Goal: Task Accomplishment & Management: Use online tool/utility

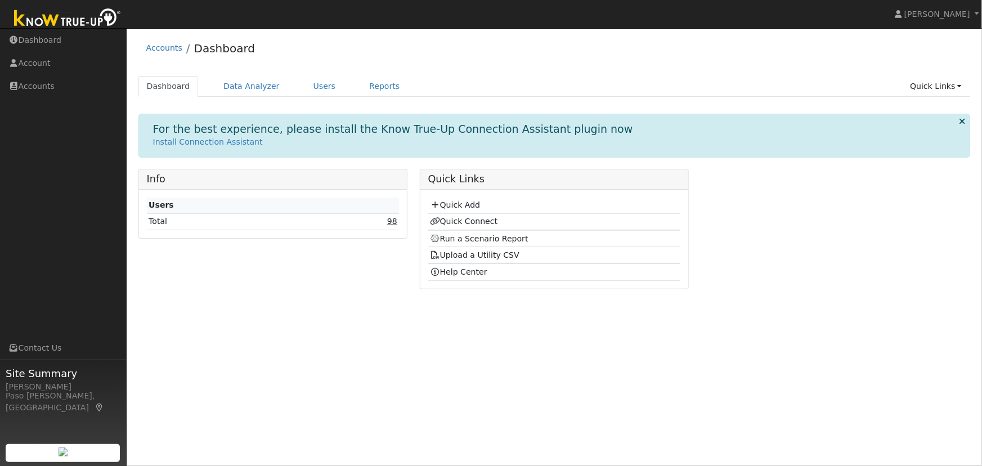
click at [396, 221] on link "98" at bounding box center [392, 221] width 10 height 9
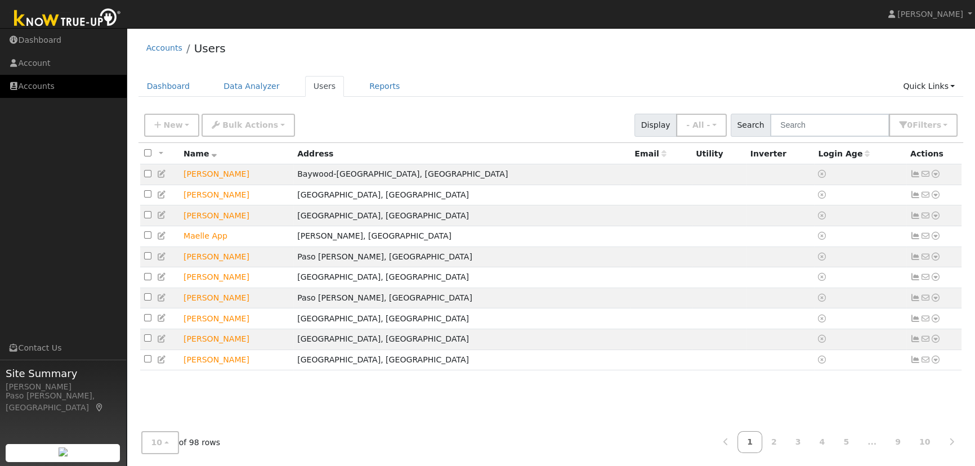
click at [41, 88] on link "Accounts" at bounding box center [63, 86] width 127 height 23
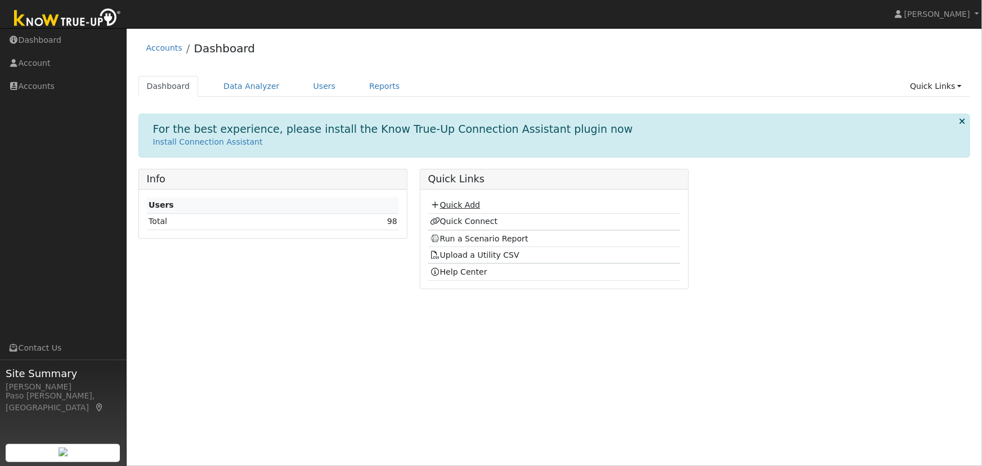
click at [456, 209] on link "Quick Add" at bounding box center [455, 204] width 50 height 9
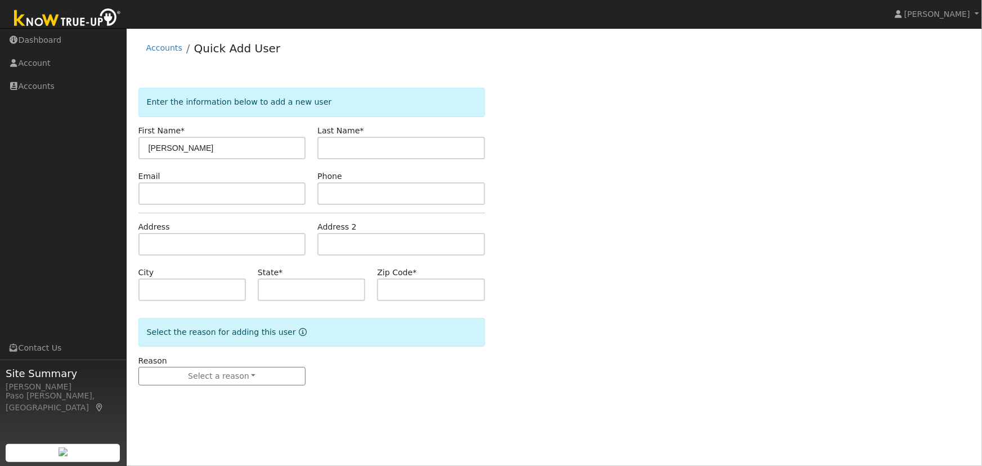
type input "Patricia"
type input "Judd"
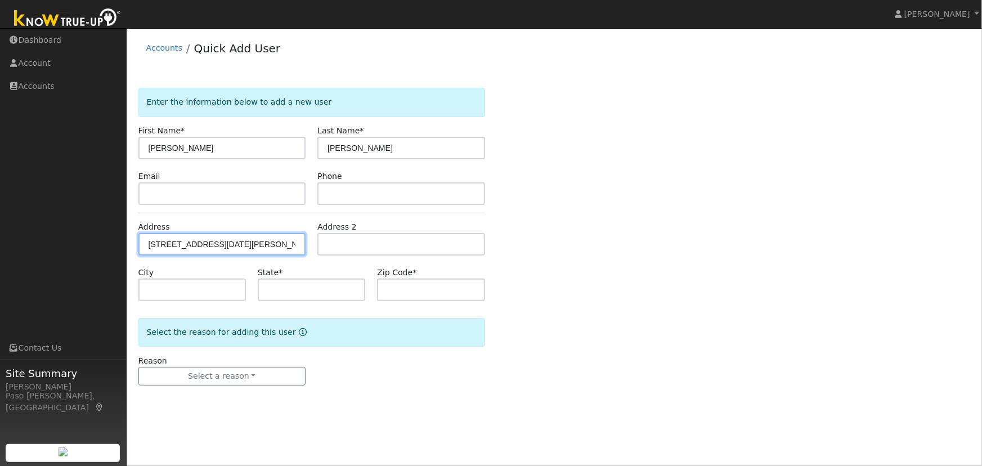
type input "690 Tielo Street"
type input "San Miguel"
type input "CA"
type input "93451"
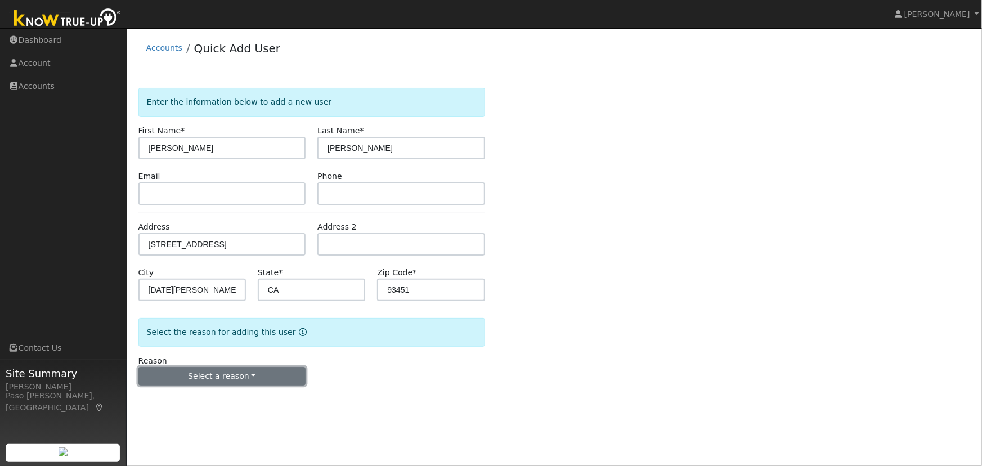
click at [229, 380] on button "Select a reason" at bounding box center [222, 376] width 168 height 19
click at [179, 400] on link "New lead" at bounding box center [201, 399] width 124 height 16
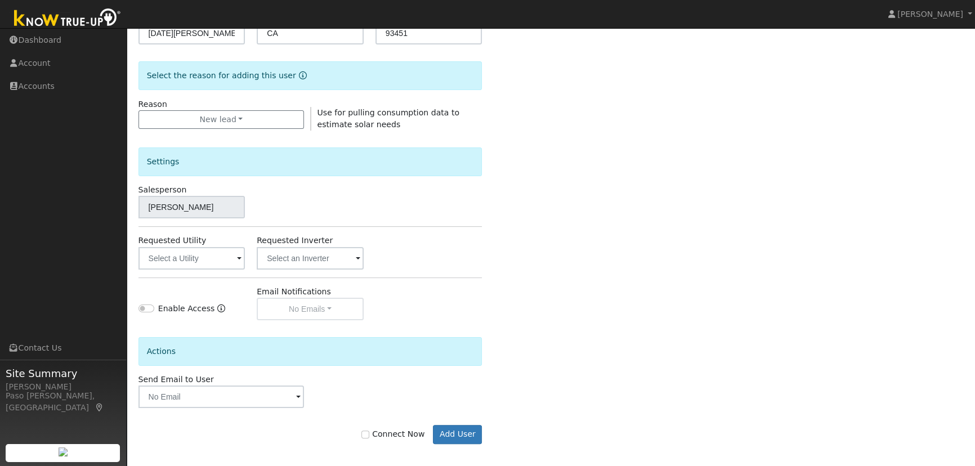
scroll to position [262, 0]
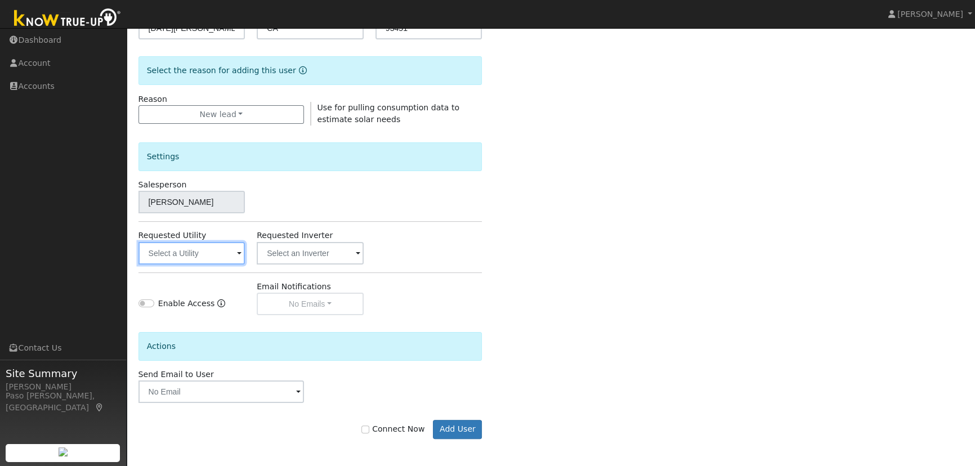
click at [220, 250] on input "text" at bounding box center [191, 253] width 107 height 23
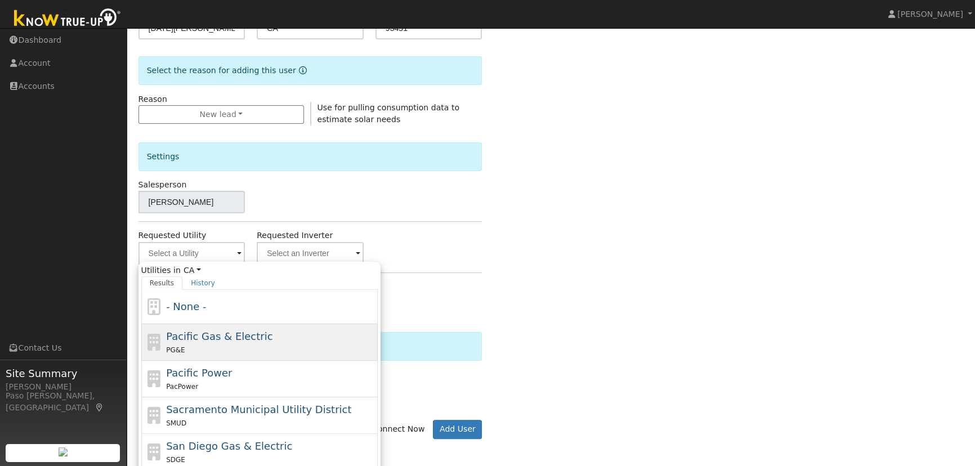
click at [191, 342] on div "Pacific Gas & Electric PG&E" at bounding box center [270, 342] width 209 height 27
type input "Pacific Gas & Electric"
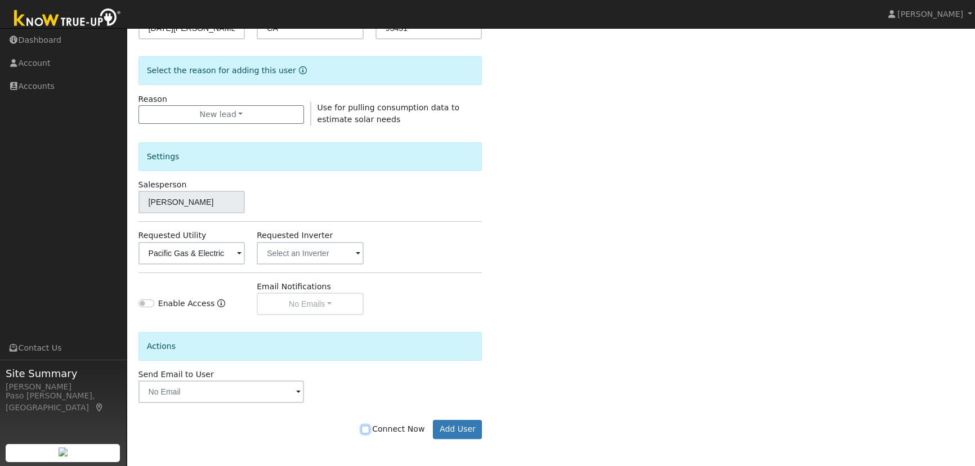
click at [369, 429] on input "Connect Now" at bounding box center [365, 430] width 8 height 8
checkbox input "true"
click at [458, 428] on button "Add User" at bounding box center [457, 429] width 49 height 19
click at [0, 0] on div "No Yes" at bounding box center [0, 0] width 0 height 0
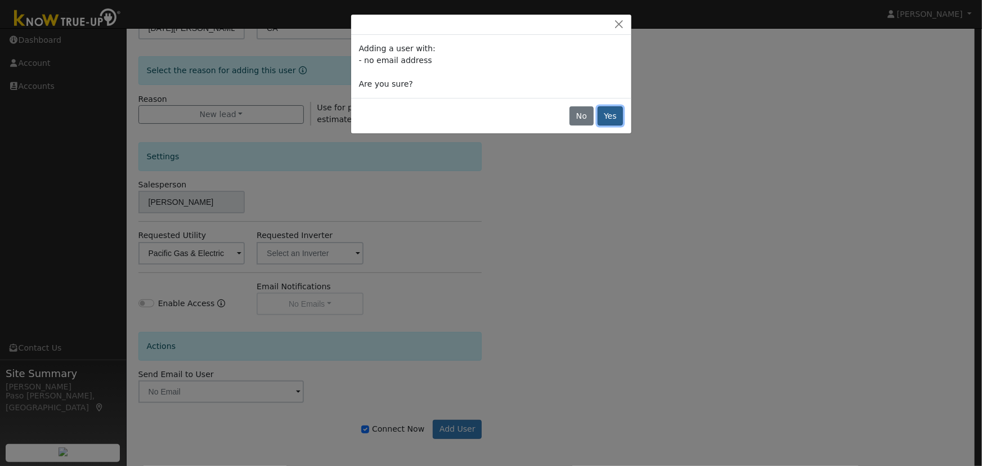
click at [611, 113] on button "Yes" at bounding box center [611, 115] width 26 height 19
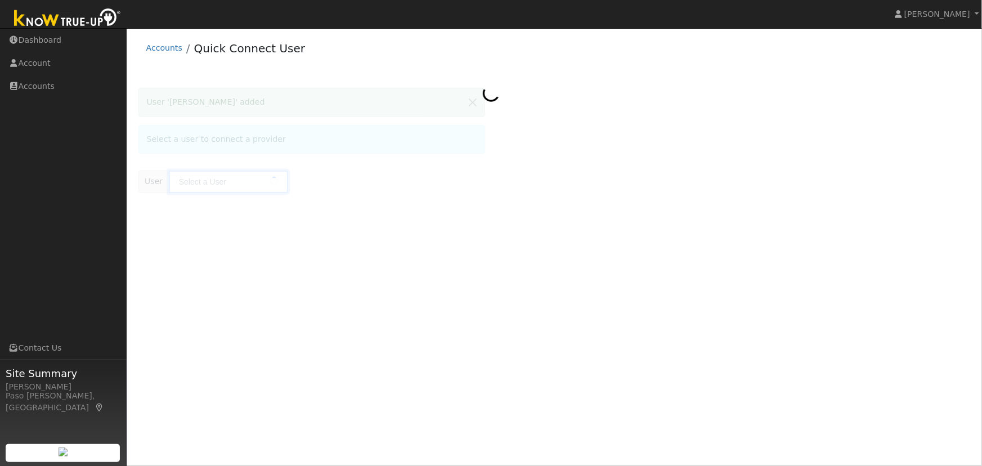
type input "[PERSON_NAME]"
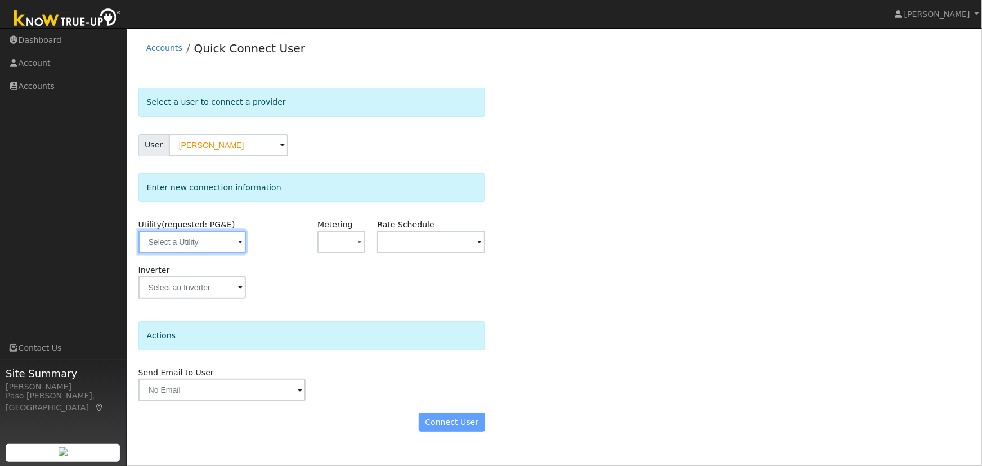
click at [225, 246] on input "text" at bounding box center [192, 242] width 108 height 23
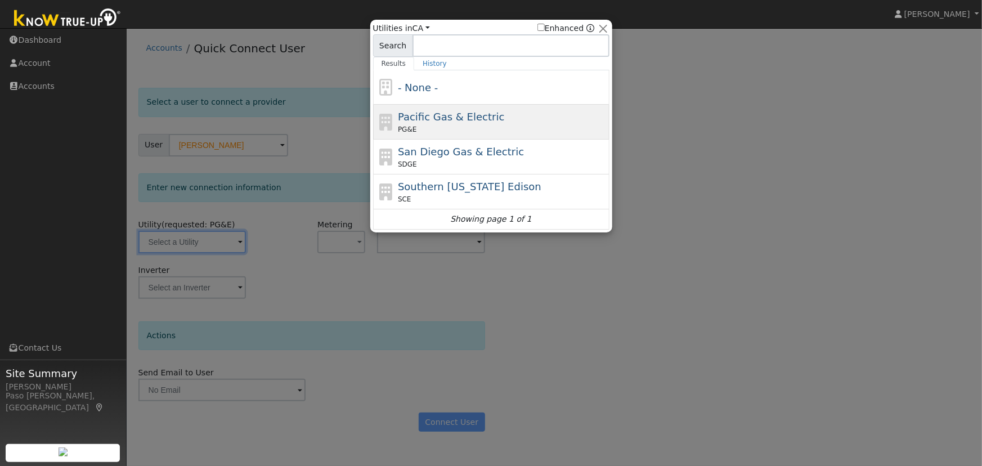
click at [439, 124] on div "PG&E" at bounding box center [502, 129] width 209 height 10
type input "PG&E"
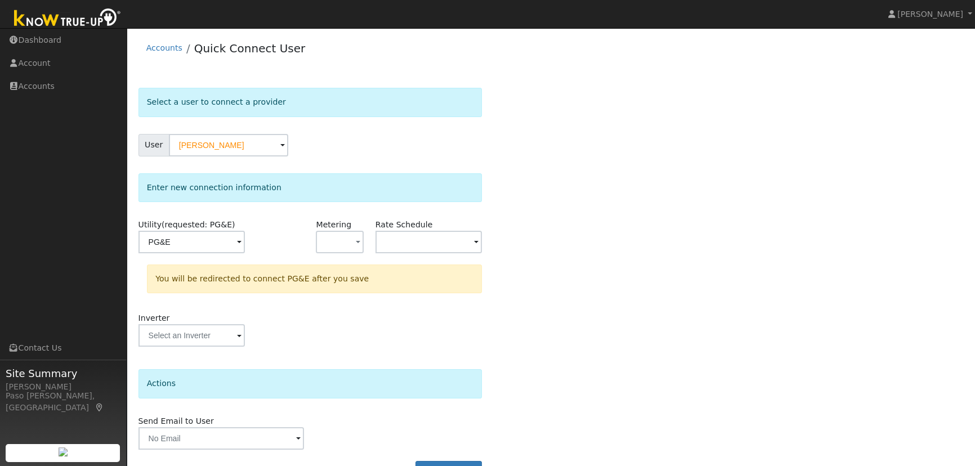
scroll to position [30, 0]
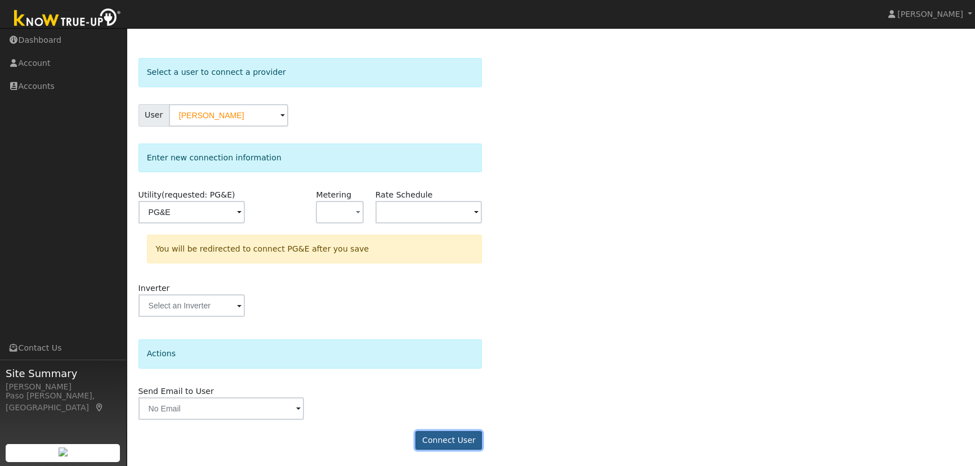
click at [432, 437] on button "Connect User" at bounding box center [448, 440] width 66 height 19
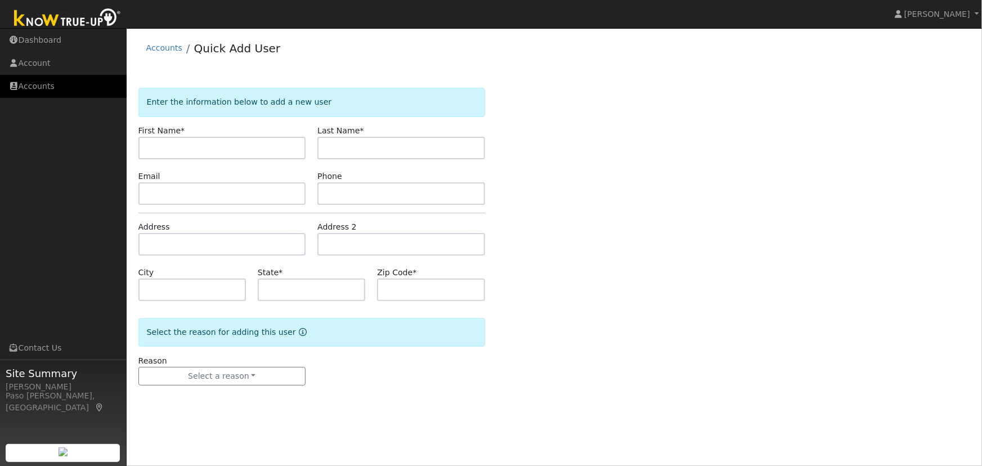
click at [34, 83] on link "Accounts" at bounding box center [63, 86] width 127 height 23
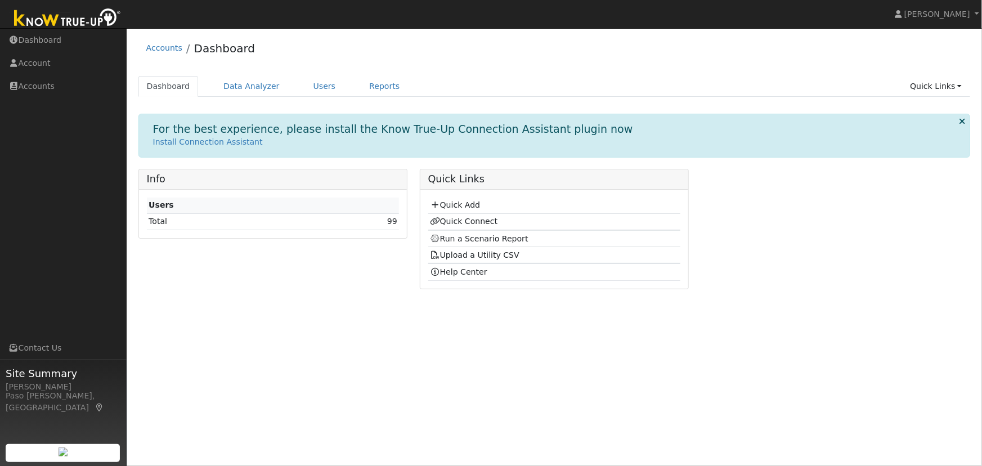
click at [398, 217] on td "99" at bounding box center [350, 221] width 97 height 16
click at [397, 219] on link "99" at bounding box center [392, 221] width 10 height 9
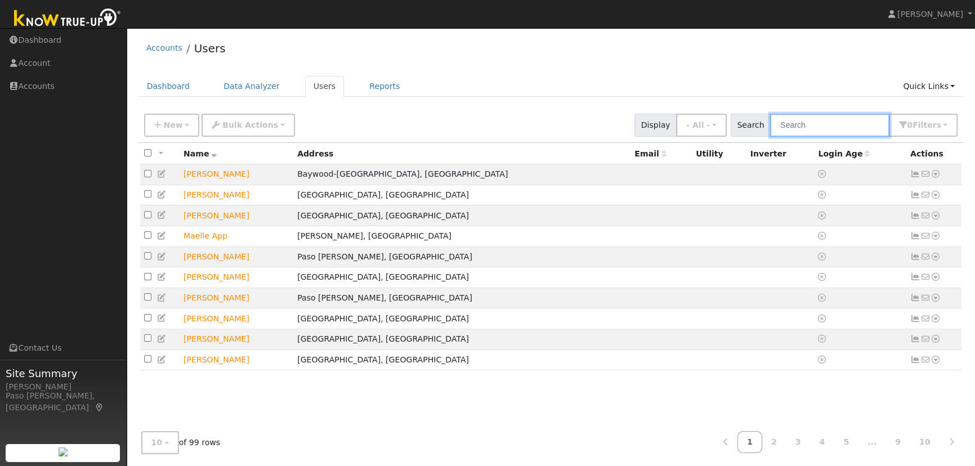
click at [821, 120] on input "text" at bounding box center [829, 125] width 119 height 23
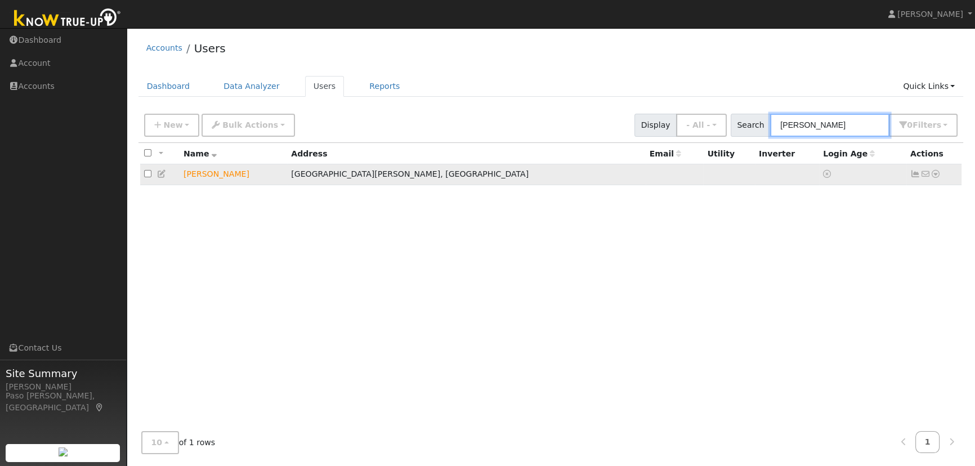
type input "[PERSON_NAME]"
click at [195, 176] on td "[PERSON_NAME]" at bounding box center [234, 174] width 108 height 21
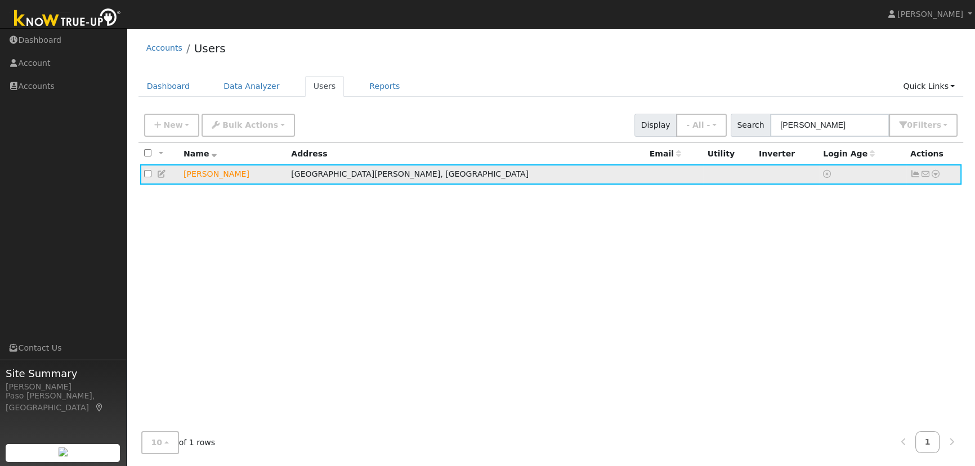
click at [937, 176] on icon at bounding box center [935, 174] width 10 height 8
click at [795, 260] on icon at bounding box center [793, 259] width 10 height 8
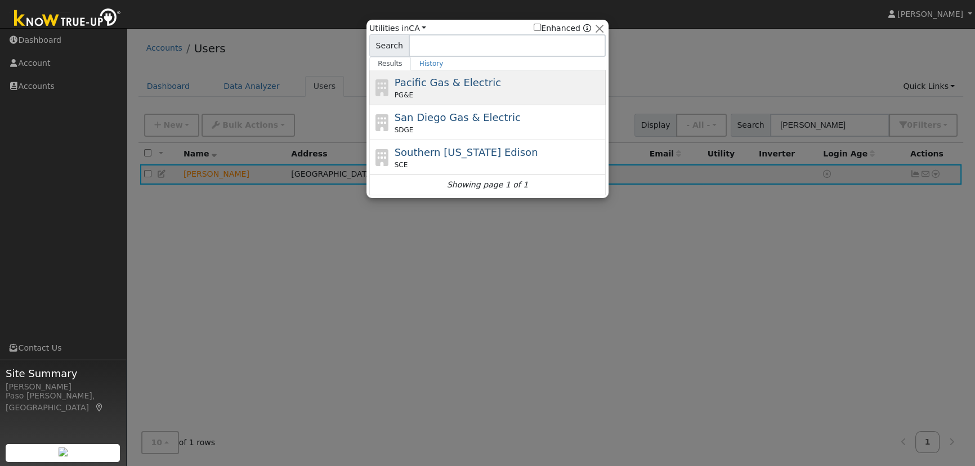
click at [416, 83] on span "Pacific Gas & Electric" at bounding box center [448, 83] width 106 height 12
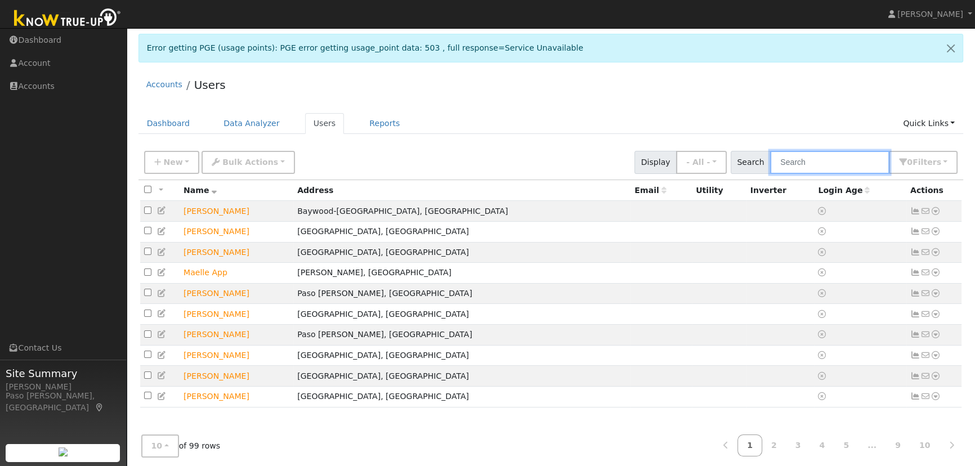
click at [788, 158] on input "text" at bounding box center [829, 162] width 119 height 23
click at [788, 158] on input "j" at bounding box center [829, 162] width 119 height 23
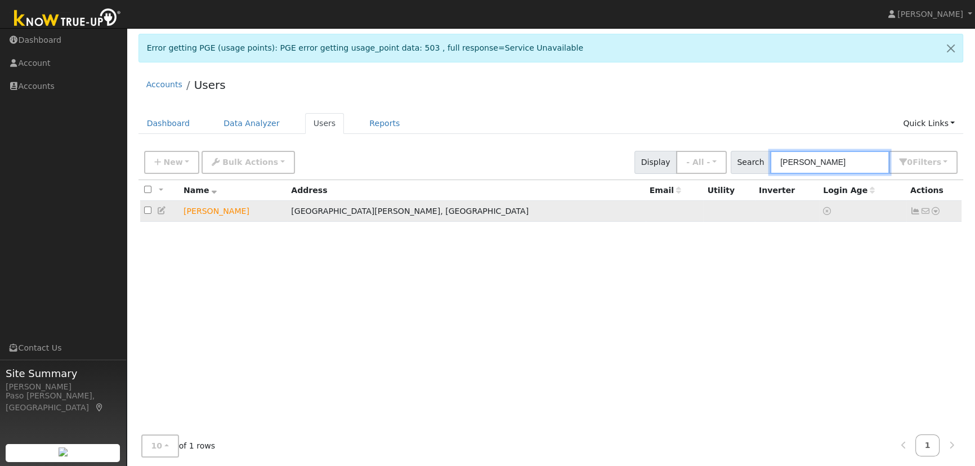
type input "judd"
click at [933, 211] on icon at bounding box center [935, 211] width 10 height 8
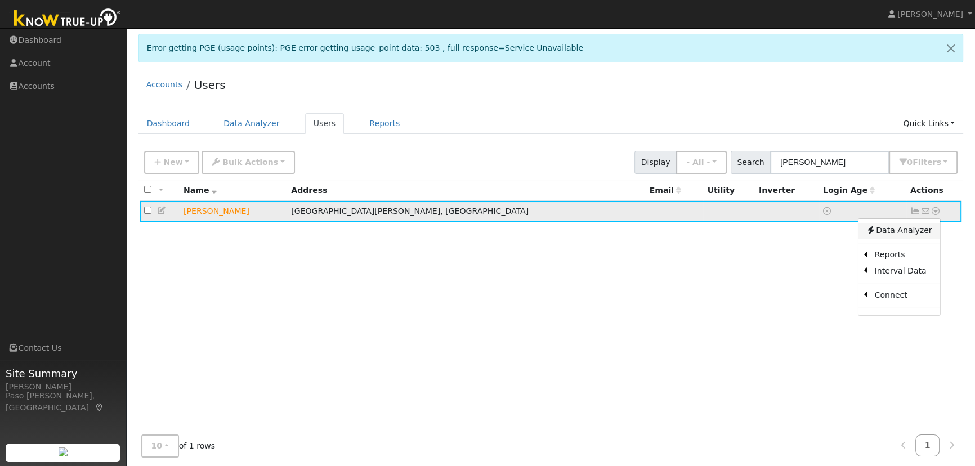
click at [912, 227] on link "Data Analyzer" at bounding box center [899, 231] width 82 height 16
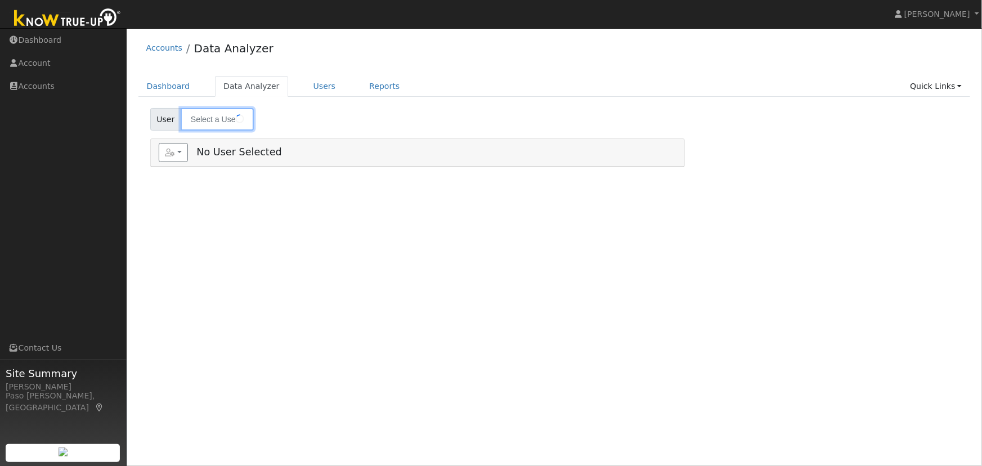
type input "[PERSON_NAME]"
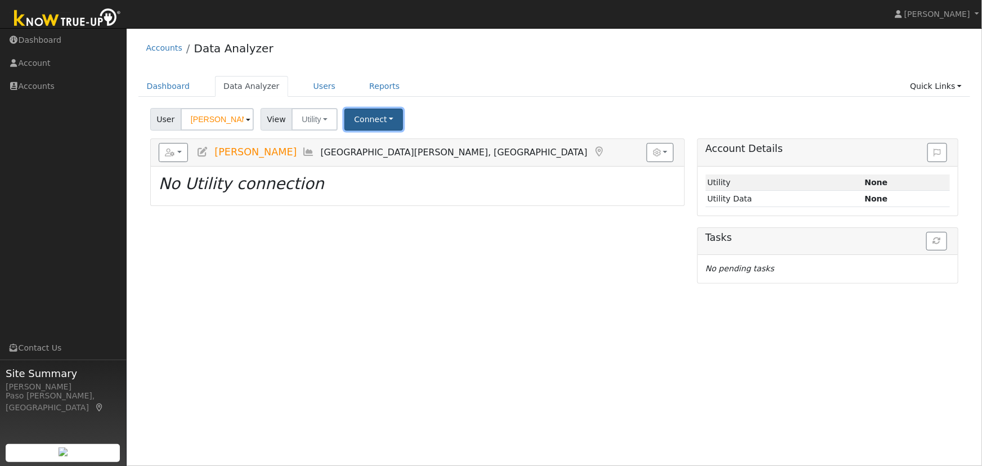
click at [372, 123] on button "Connect" at bounding box center [373, 120] width 59 height 22
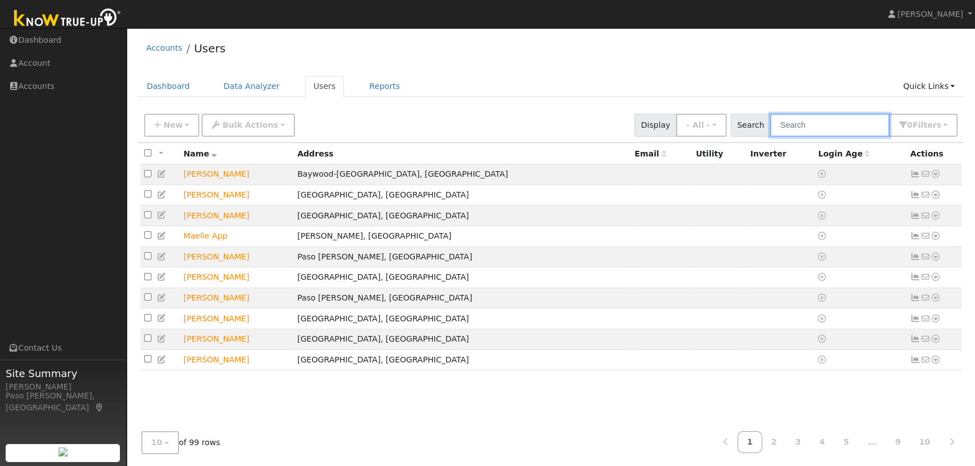
click at [811, 126] on input "text" at bounding box center [829, 125] width 119 height 23
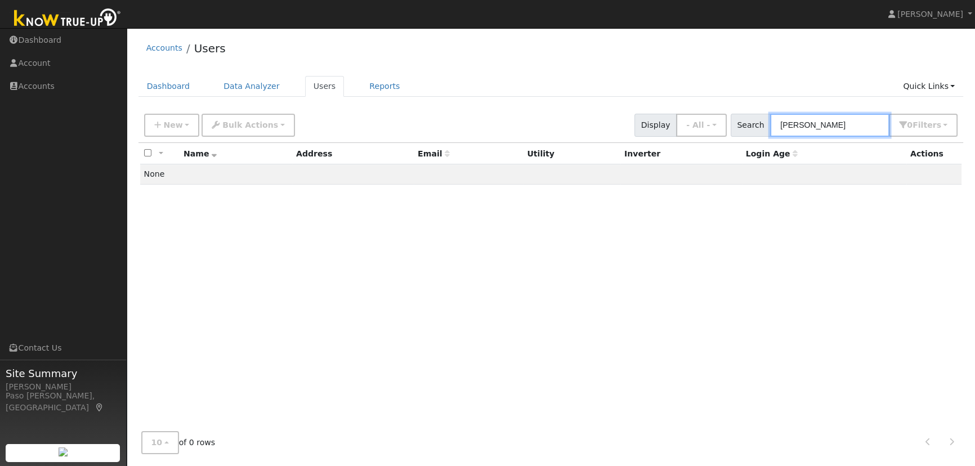
type input "pat judd"
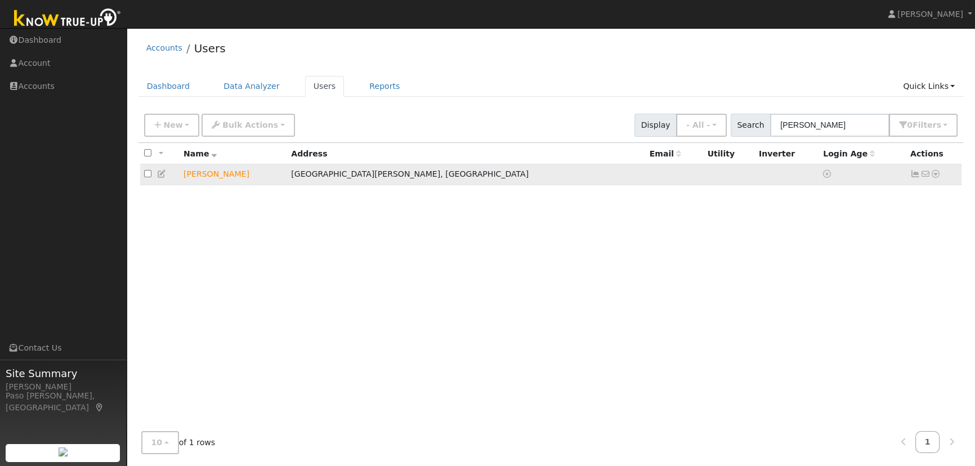
click at [937, 173] on icon at bounding box center [935, 174] width 10 height 8
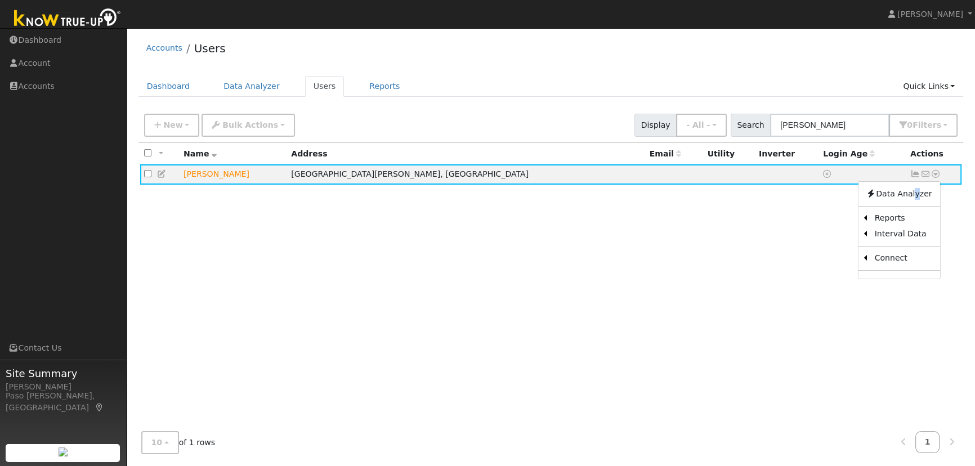
click at [912, 191] on link "Data Analyzer" at bounding box center [899, 194] width 82 height 16
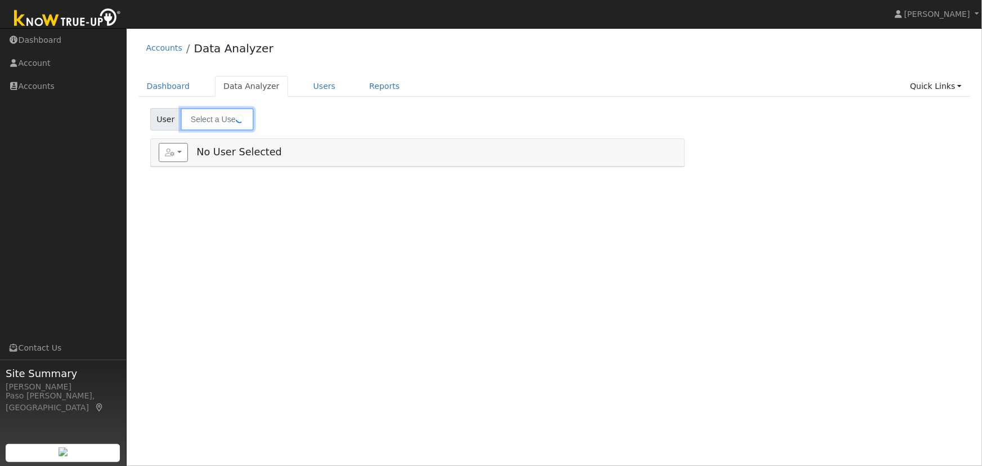
type input "[PERSON_NAME]"
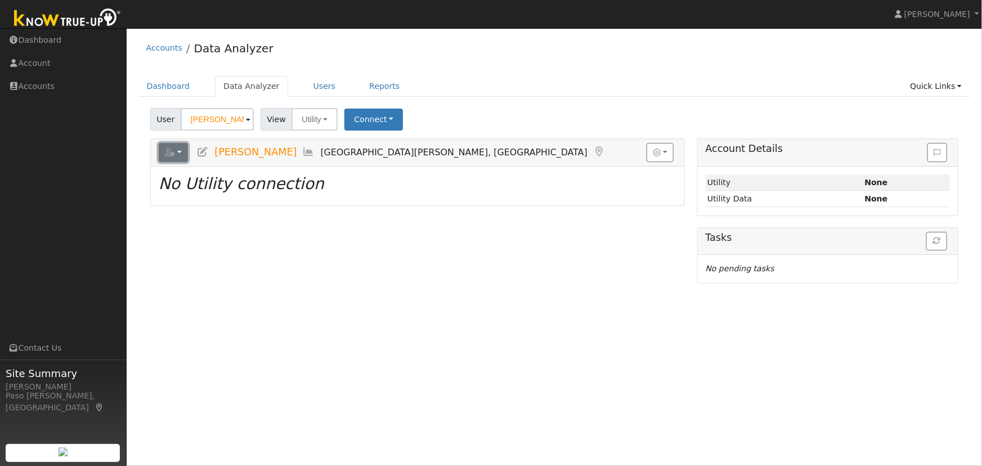
click at [180, 154] on button "button" at bounding box center [174, 152] width 30 height 19
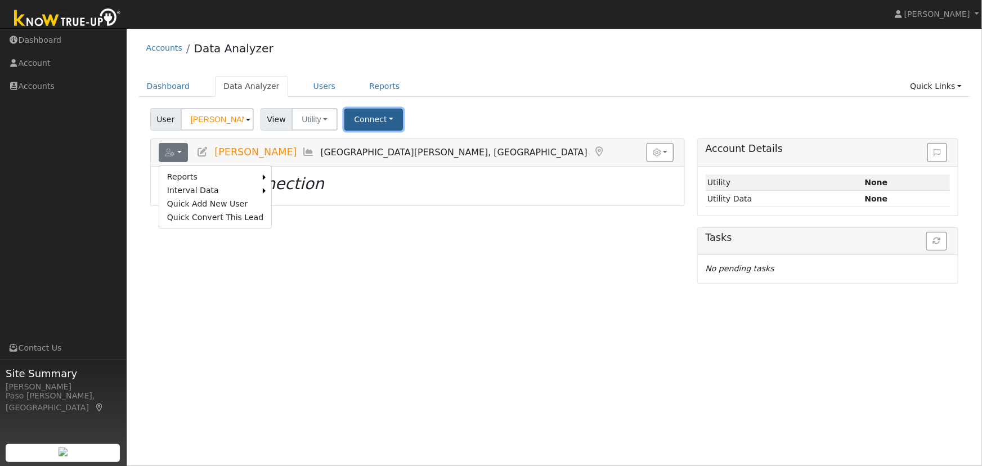
click at [384, 122] on button "Connect" at bounding box center [373, 120] width 59 height 22
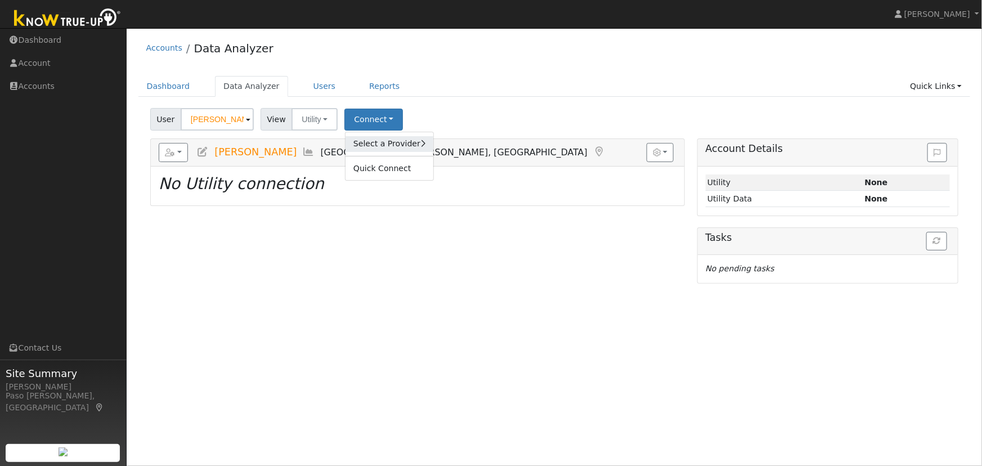
click at [420, 143] on icon at bounding box center [422, 144] width 5 height 8
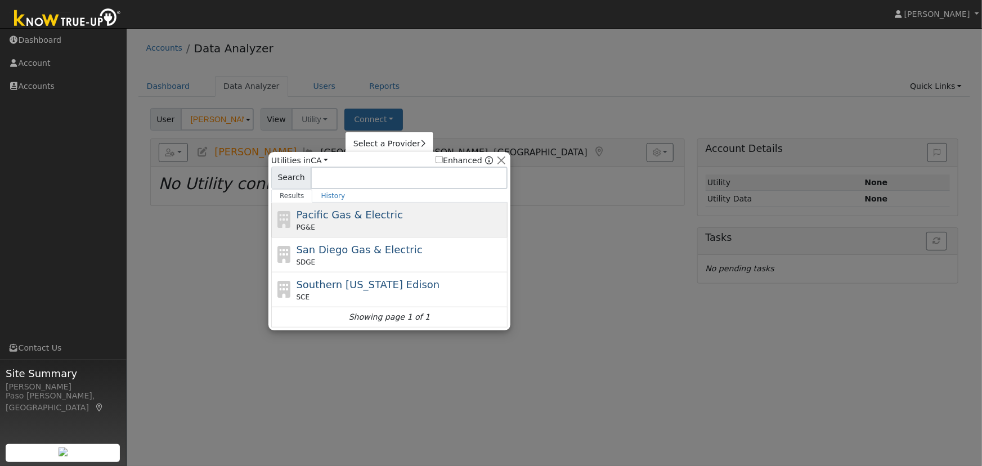
click at [378, 220] on span "Pacific Gas & Electric" at bounding box center [350, 215] width 106 height 12
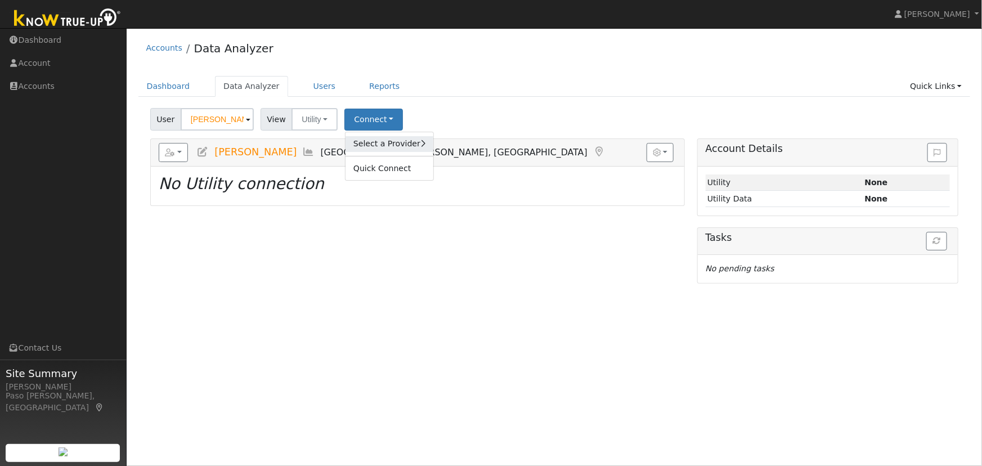
click at [414, 145] on link "Select a Provider" at bounding box center [390, 144] width 88 height 16
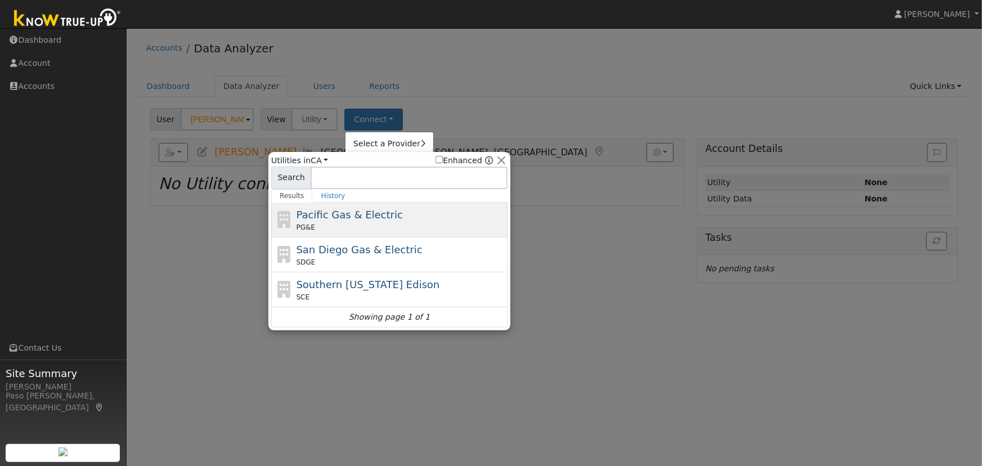
click at [381, 210] on div "Pacific Gas & Electric PG&E" at bounding box center [401, 219] width 209 height 25
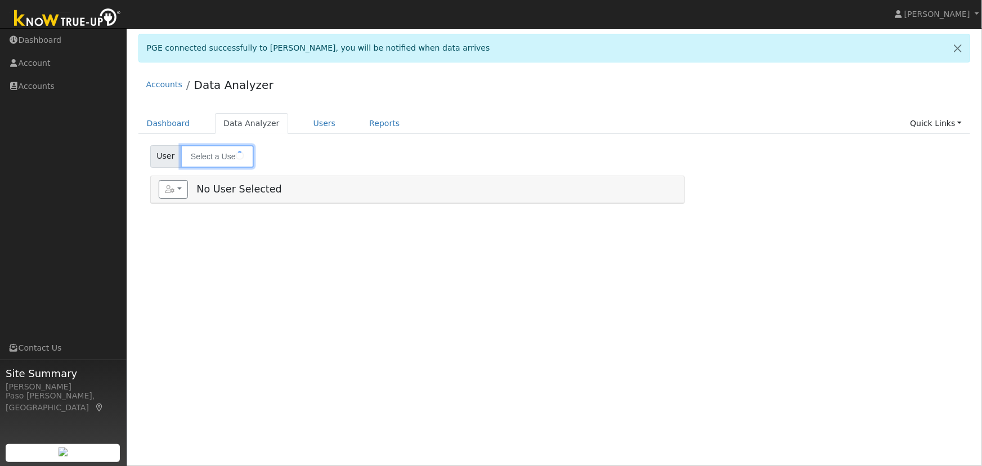
type input "[PERSON_NAME]"
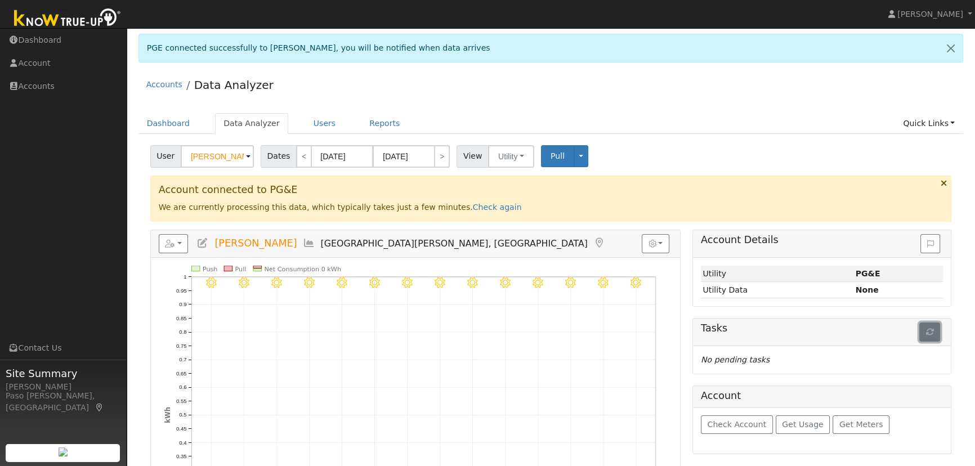
click at [932, 339] on button "button" at bounding box center [929, 332] width 21 height 19
click at [473, 204] on link "Check again" at bounding box center [497, 207] width 49 height 9
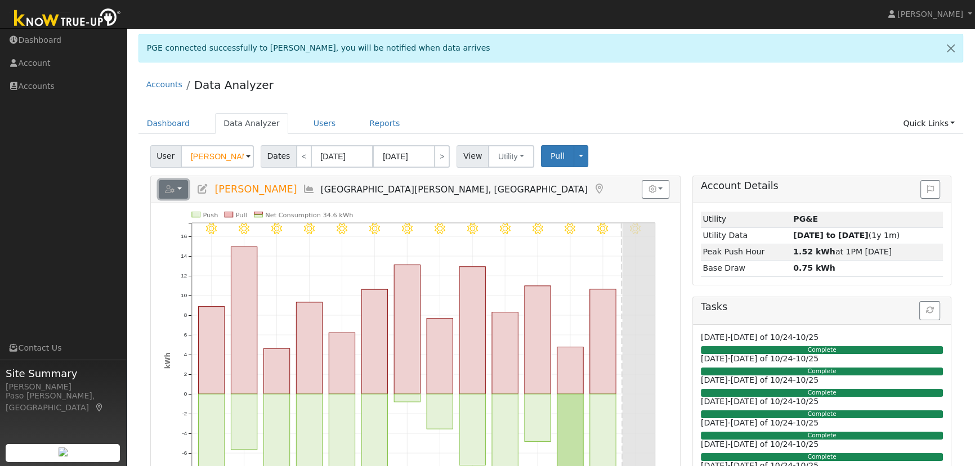
click at [183, 189] on button "button" at bounding box center [174, 189] width 30 height 19
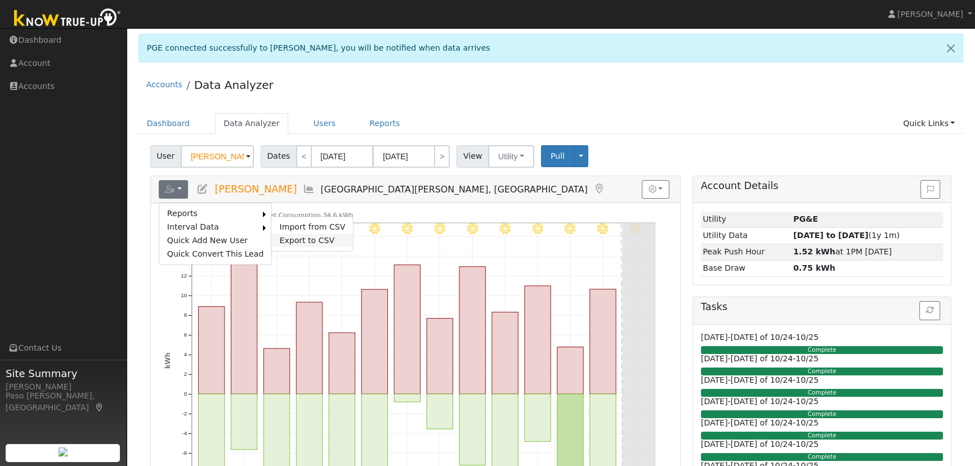
click at [285, 238] on link "Export to CSV" at bounding box center [312, 241] width 82 height 14
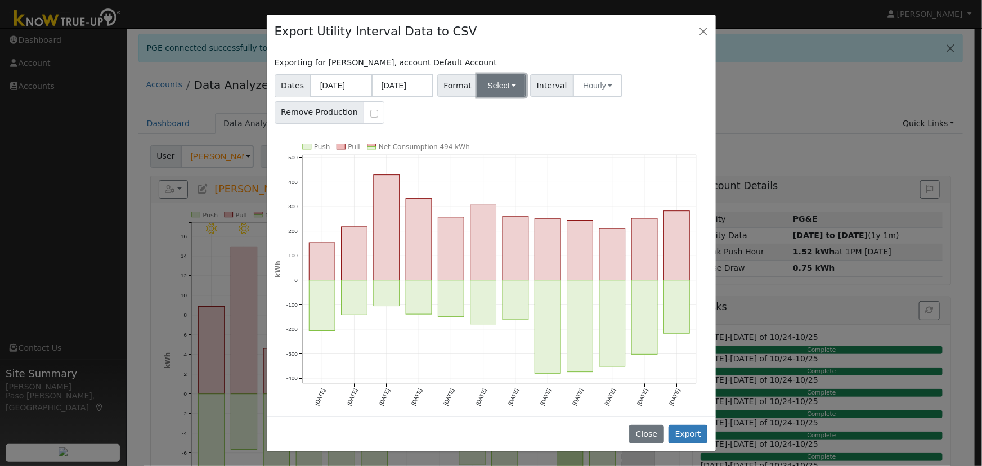
click at [502, 90] on button "Select" at bounding box center [501, 85] width 49 height 23
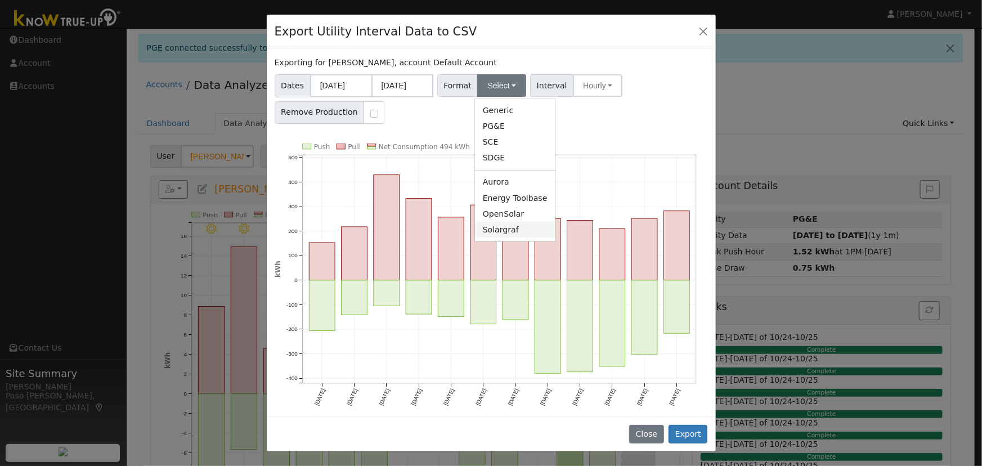
click at [498, 231] on link "Solargraf" at bounding box center [515, 230] width 80 height 16
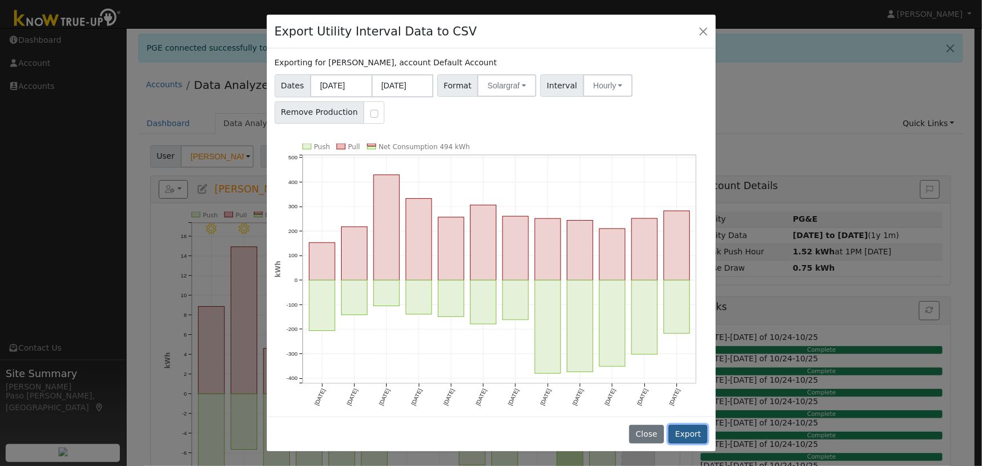
click at [698, 428] on button "Export" at bounding box center [688, 434] width 39 height 19
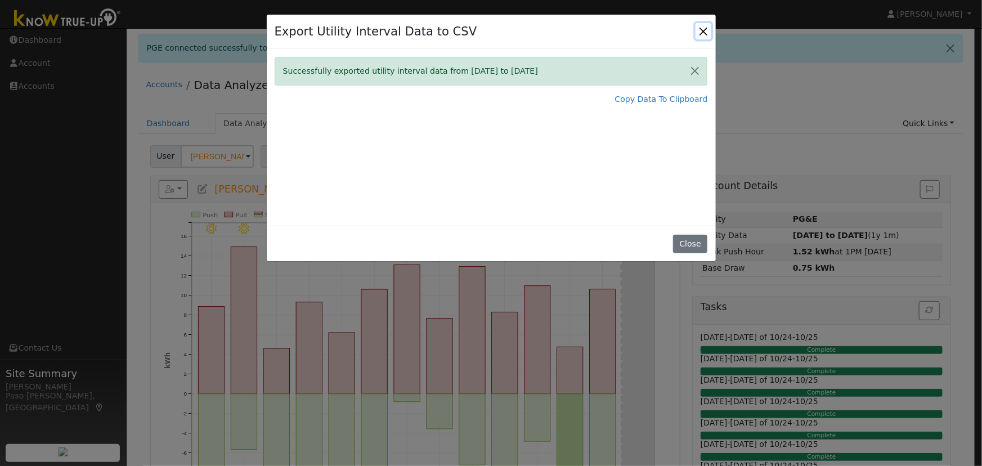
click at [701, 35] on button "Close" at bounding box center [704, 31] width 16 height 16
